Goal: Use online tool/utility: Use online tool/utility

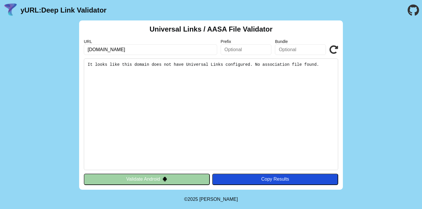
click at [191, 49] on input "[DOMAIN_NAME]" at bounding box center [150, 49] width 133 height 11
paste input "[URL][DOMAIN_NAME]"
type input "[URL][DOMAIN_NAME]"
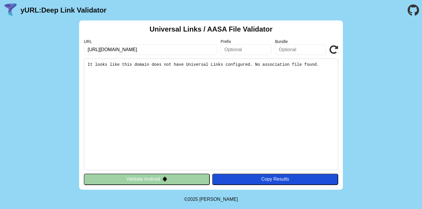
click at [333, 46] on icon at bounding box center [333, 49] width 9 height 9
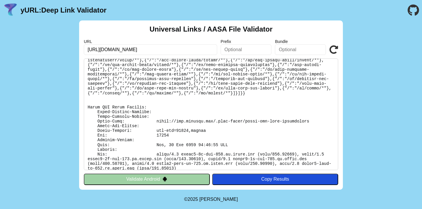
scroll to position [701, 0]
click at [181, 126] on pre at bounding box center [211, 115] width 254 height 112
copy pre "21600"
click at [160, 130] on pre at bounding box center [211, 115] width 254 height 112
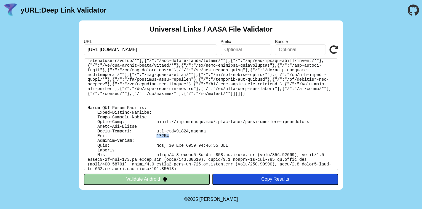
click at [160, 130] on pre at bounding box center [211, 115] width 254 height 112
copy pre "17266"
